Goal: Task Accomplishment & Management: Use online tool/utility

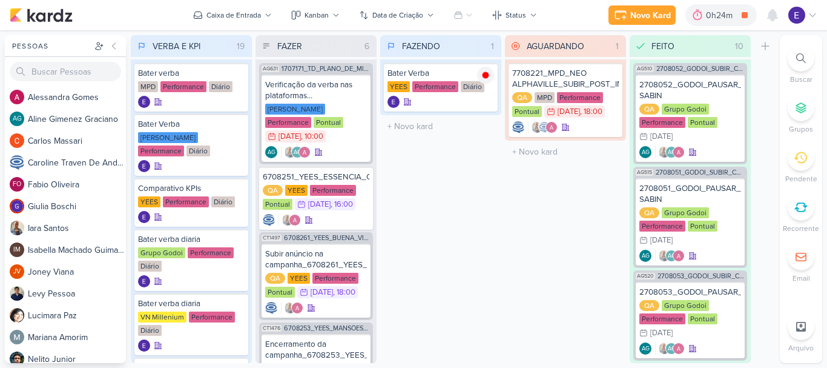
scroll to position [207, 0]
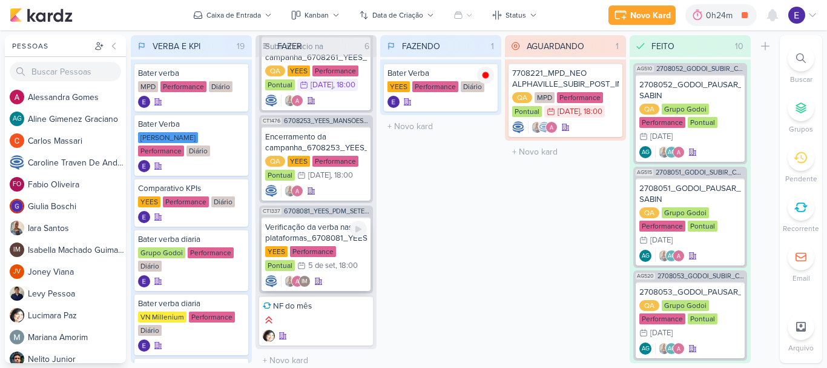
click at [346, 257] on div "YEES Performance Pontual 5/9 [DATE] 18:00" at bounding box center [316, 259] width 102 height 27
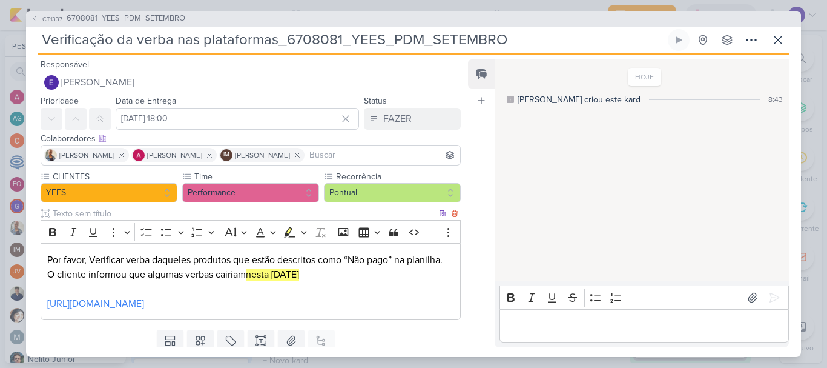
scroll to position [54, 0]
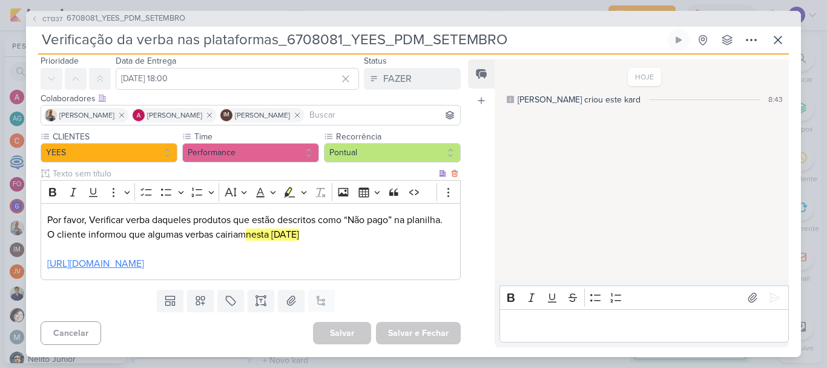
click at [144, 257] on link "[URL][DOMAIN_NAME]" at bounding box center [95, 263] width 97 height 12
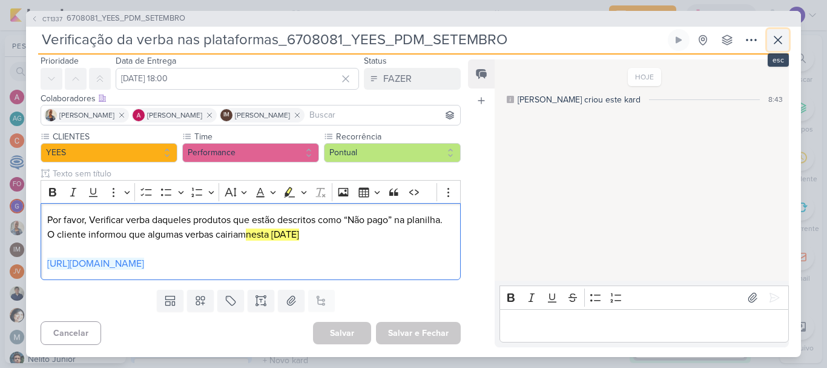
click at [779, 43] on icon at bounding box center [778, 40] width 15 height 15
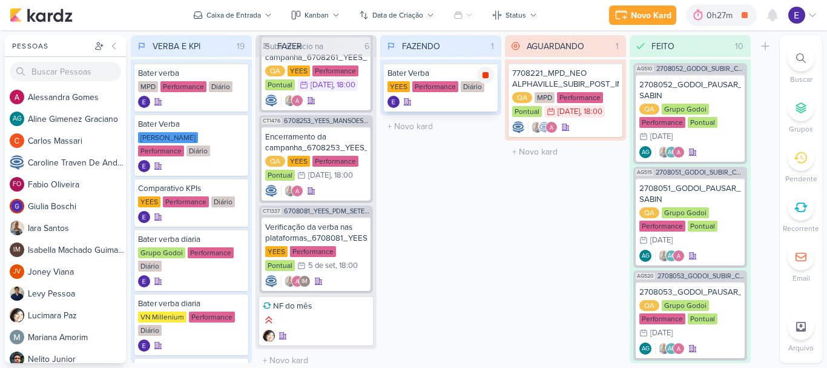
click at [486, 74] on icon at bounding box center [486, 75] width 6 height 6
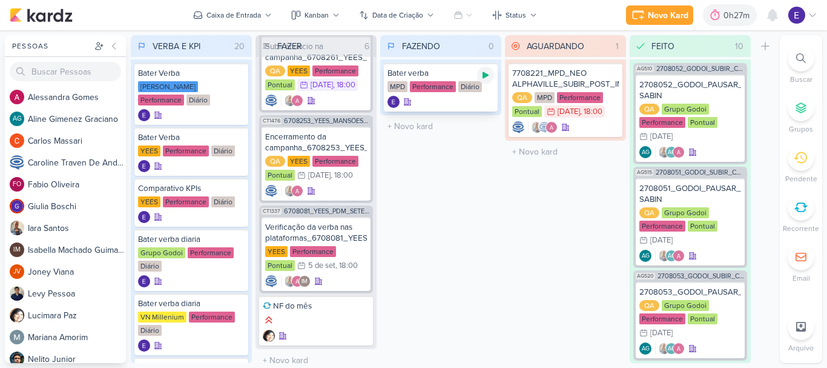
click at [482, 78] on icon at bounding box center [486, 75] width 10 height 10
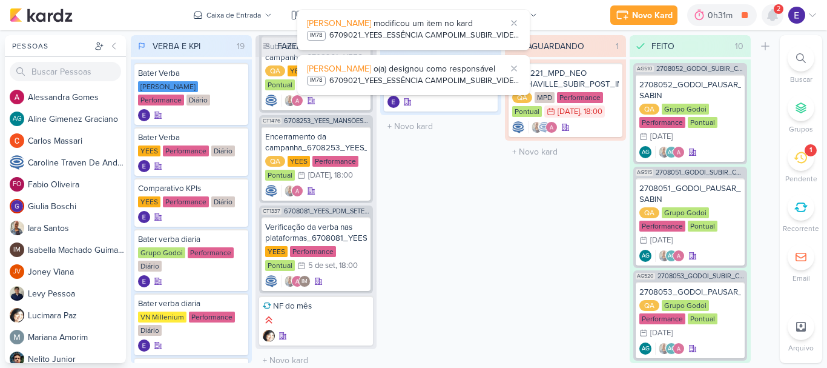
click at [768, 10] on icon at bounding box center [772, 15] width 15 height 15
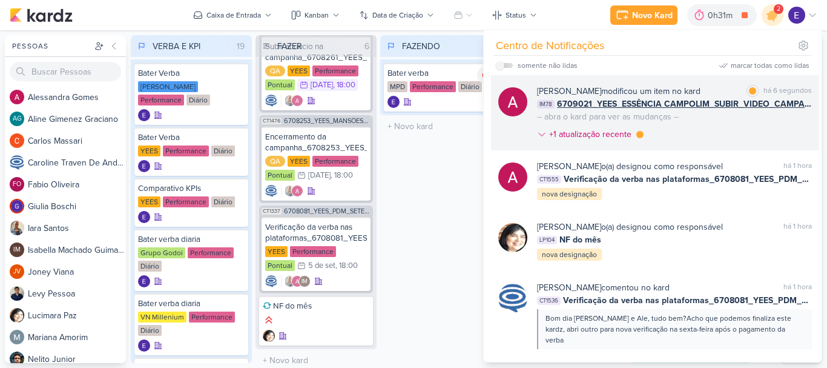
click at [772, 120] on div "[PERSON_NAME] modificou um item no kard marcar como lida há 6 segundos IM78 670…" at bounding box center [674, 115] width 275 height 61
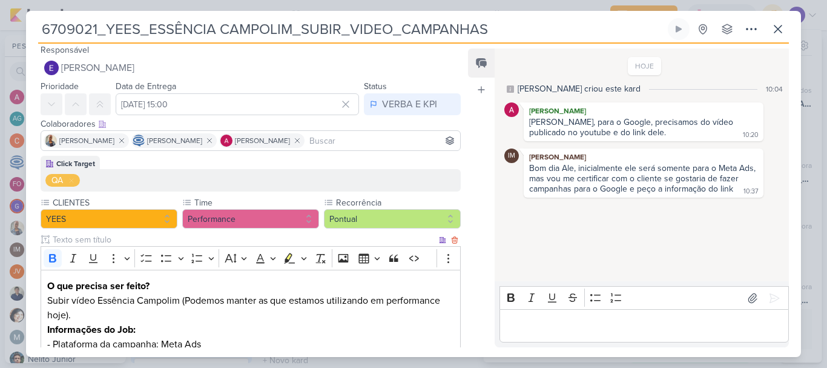
scroll to position [0, 0]
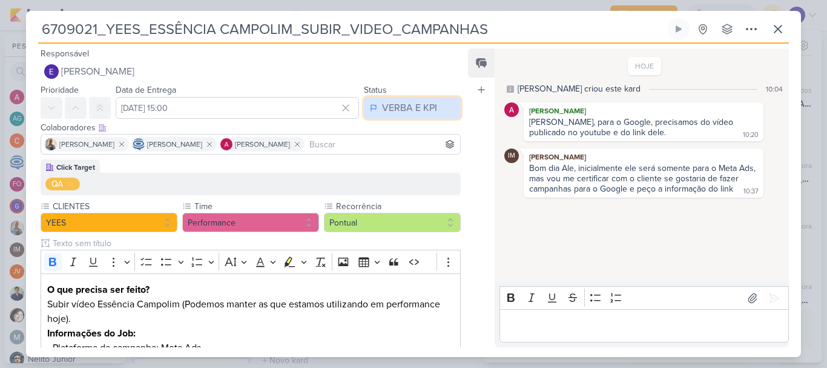
click at [423, 102] on div "VERBA E KPI" at bounding box center [409, 108] width 55 height 15
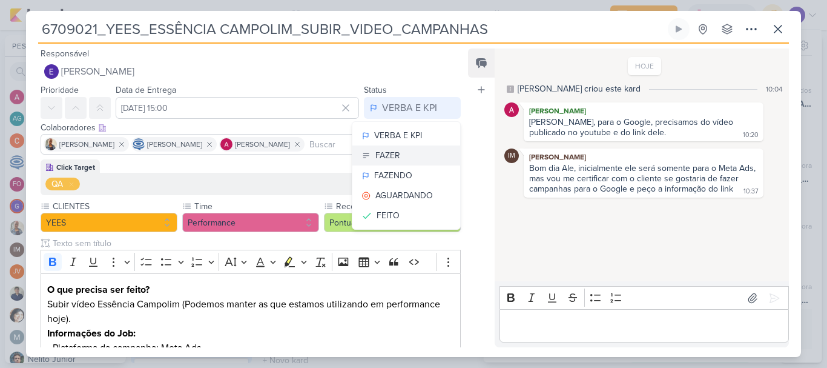
click at [407, 154] on button "FAZER" at bounding box center [406, 155] width 108 height 20
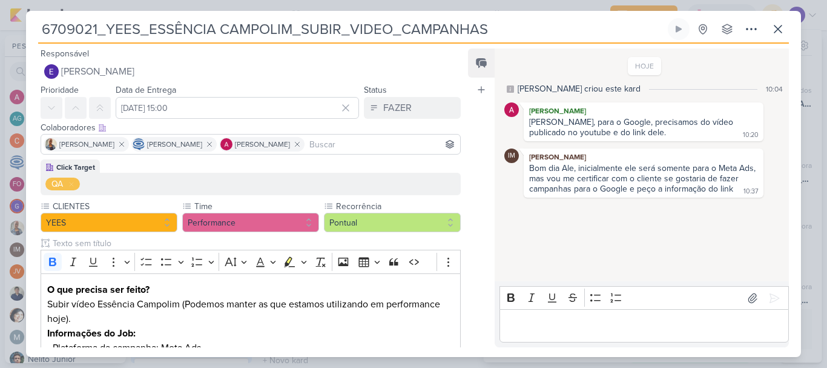
scroll to position [215, 0]
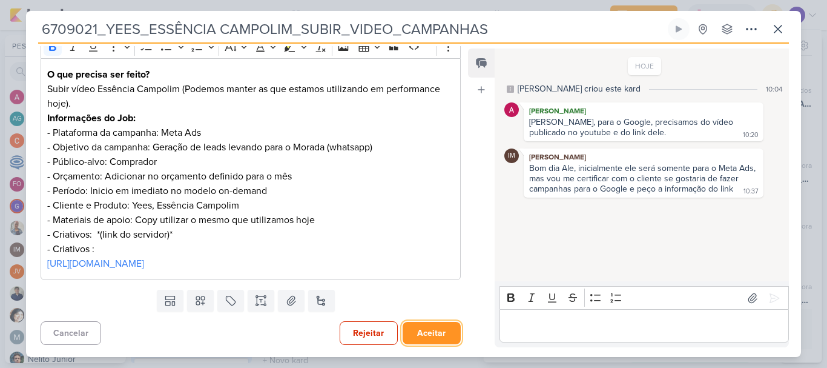
click at [439, 328] on button "Aceitar" at bounding box center [432, 333] width 58 height 22
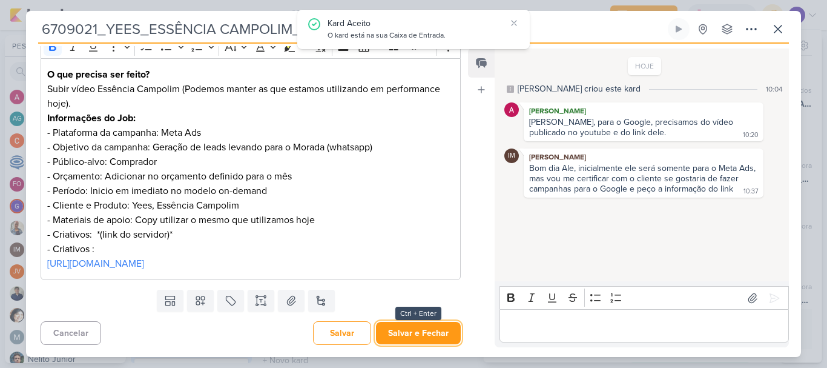
click at [439, 328] on button "Salvar e Fechar" at bounding box center [418, 333] width 85 height 22
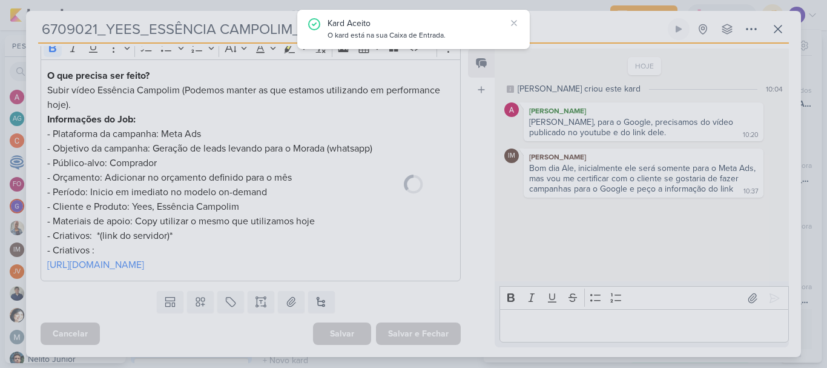
scroll to position [214, 0]
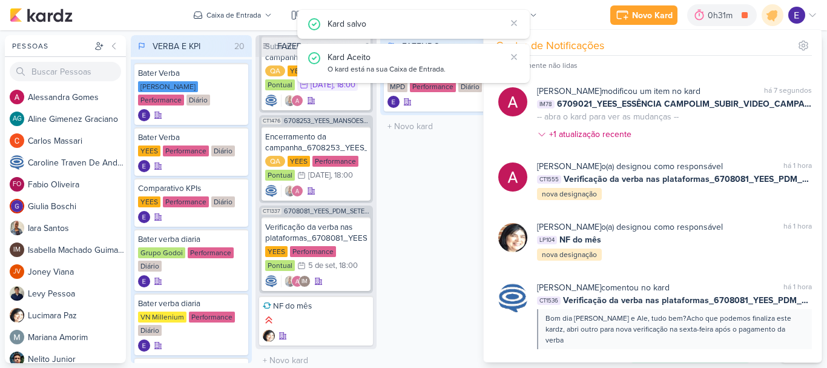
click at [435, 291] on div "FAZENDO 1 Mover Para Esquerda Mover Para Direita [GEOGRAPHIC_DATA] Bater verba …" at bounding box center [440, 199] width 121 height 328
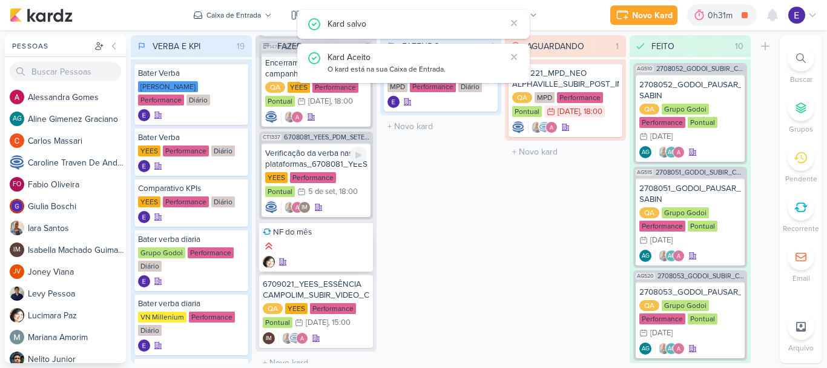
scroll to position [283, 0]
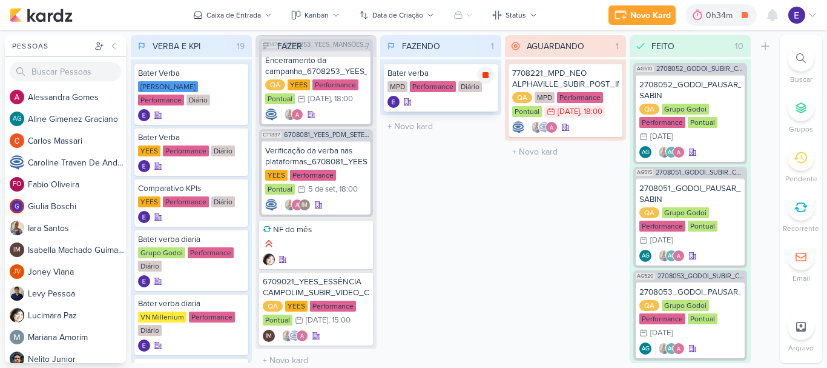
click at [481, 72] on icon at bounding box center [486, 75] width 10 height 10
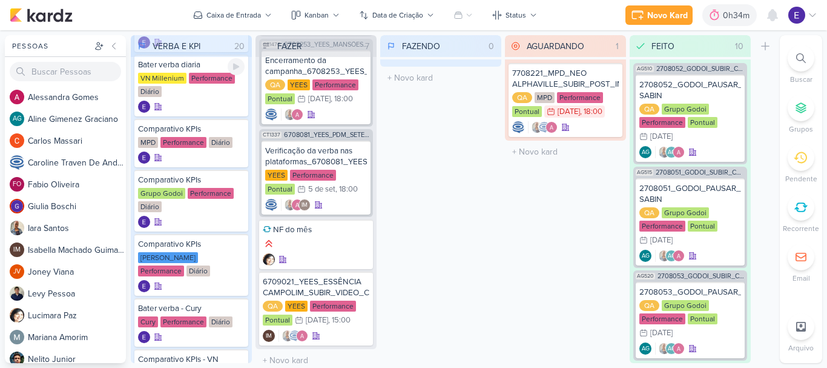
scroll to position [303, 0]
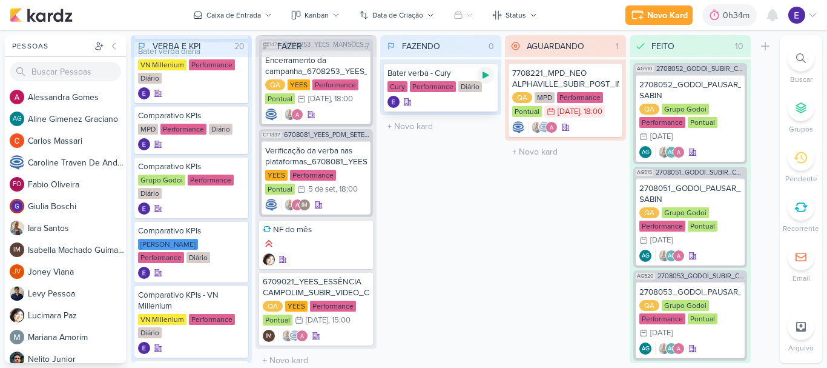
click at [486, 77] on icon at bounding box center [486, 75] width 6 height 7
